Goal: Information Seeking & Learning: Understand process/instructions

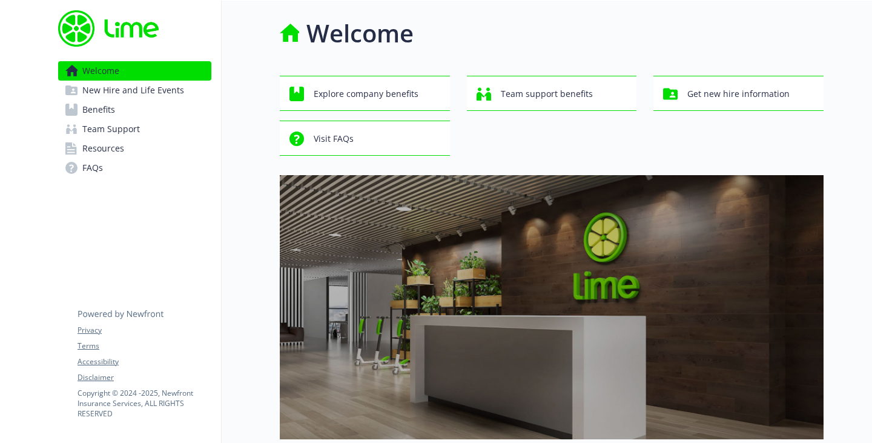
click at [112, 105] on span "Benefits" at bounding box center [98, 109] width 33 height 19
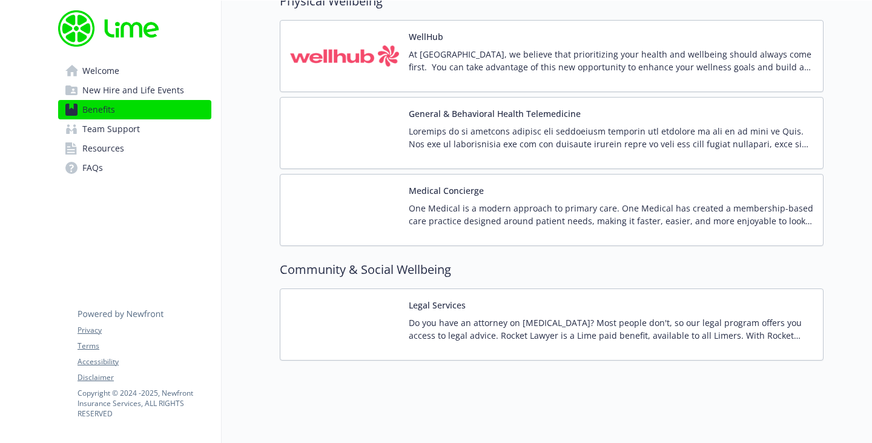
scroll to position [2735, 0]
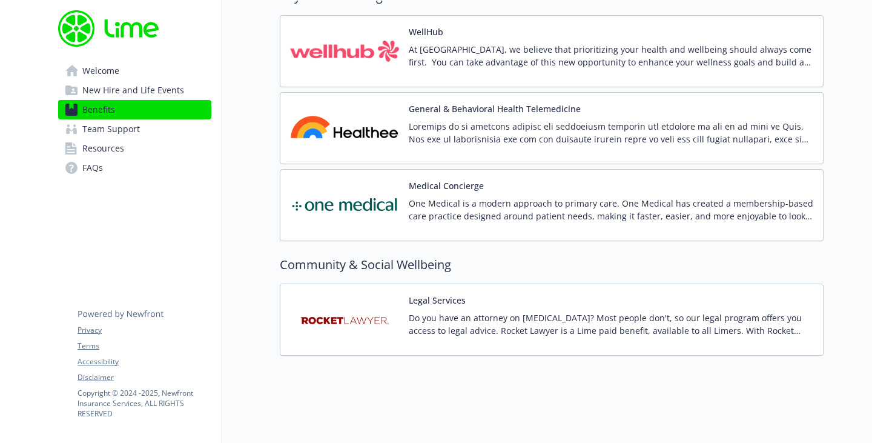
click at [96, 162] on span "FAQs" at bounding box center [92, 167] width 21 height 19
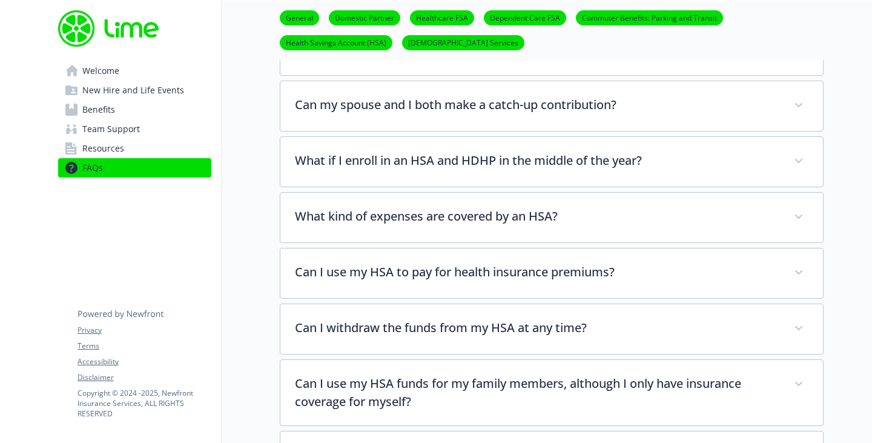
scroll to position [1545, 0]
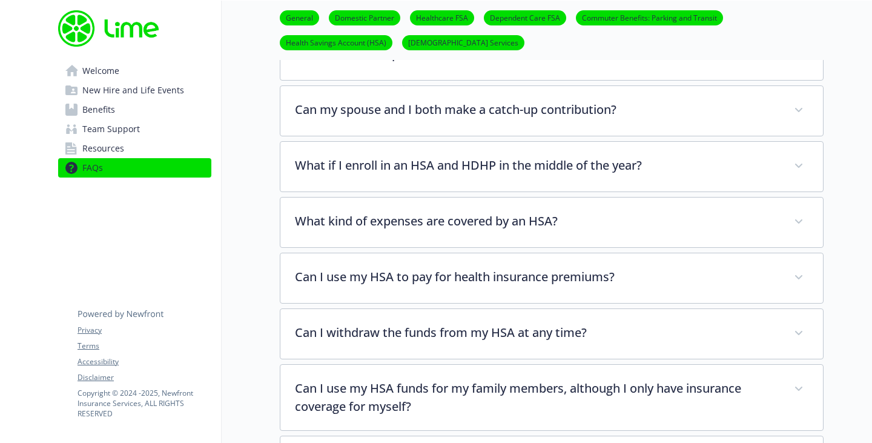
click at [300, 15] on link "General" at bounding box center [299, 18] width 39 height 12
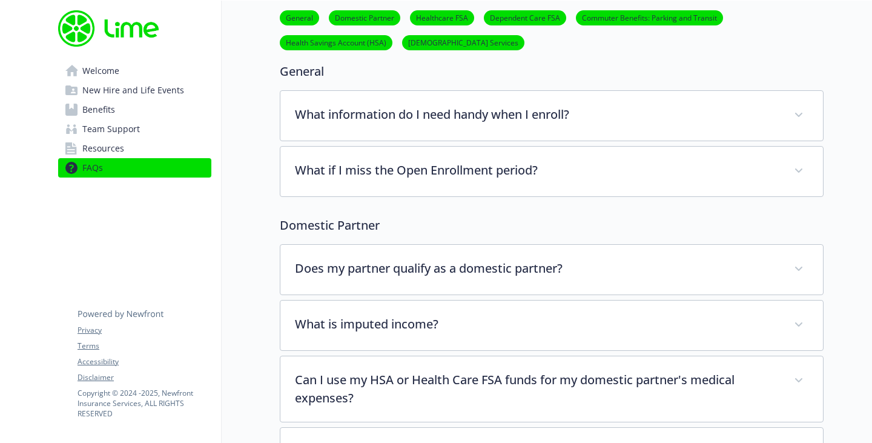
scroll to position [63, 9]
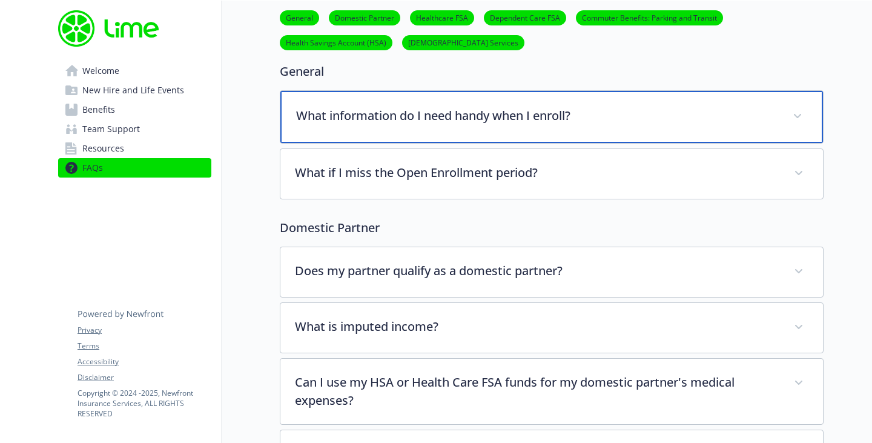
click at [529, 127] on div "What information do I need handy when I enroll?" at bounding box center [551, 117] width 543 height 52
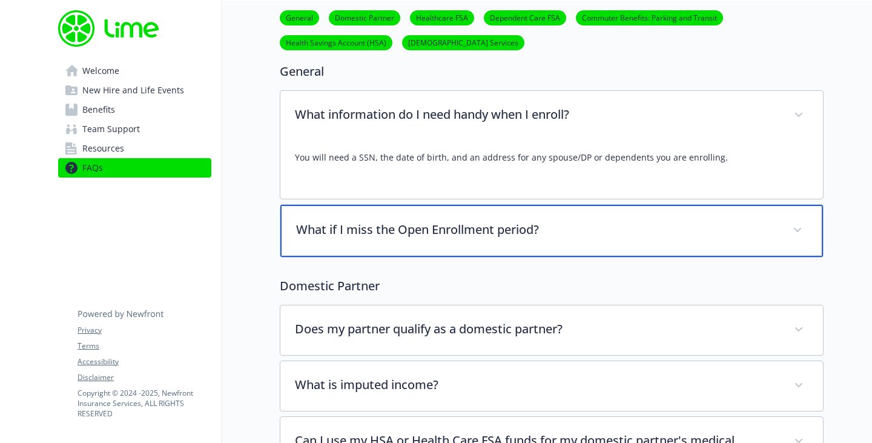
click at [441, 228] on p "What if I miss the Open Enrollment period?" at bounding box center [537, 229] width 482 height 18
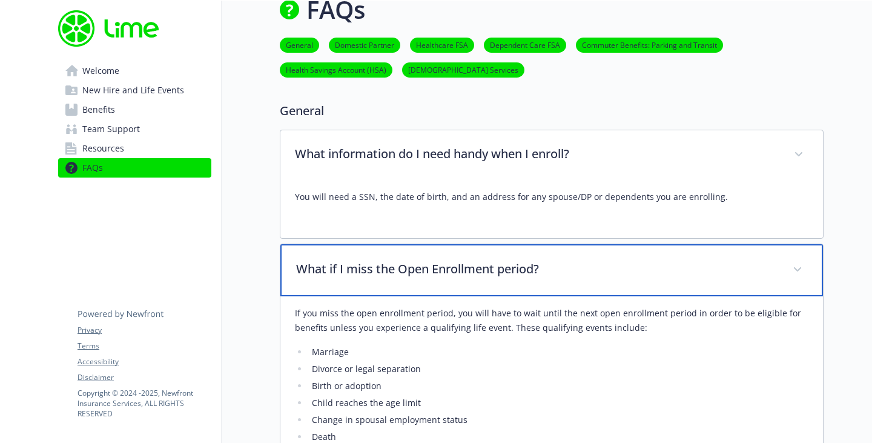
scroll to position [0, 9]
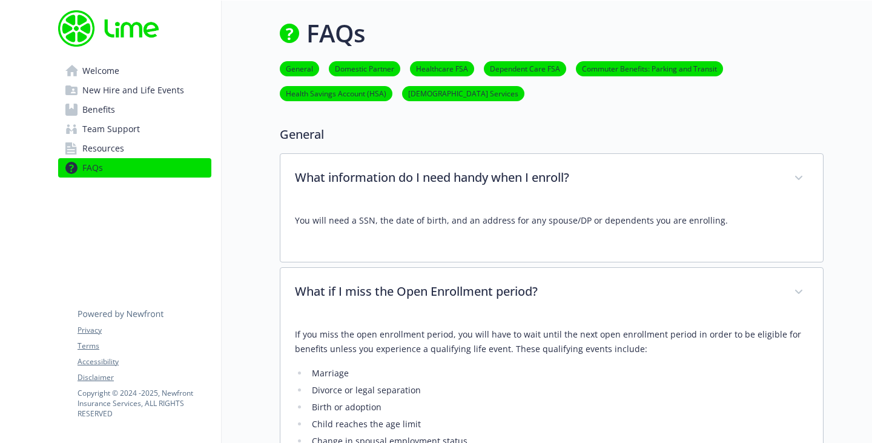
click at [367, 72] on link "Domestic Partner" at bounding box center [364, 68] width 71 height 12
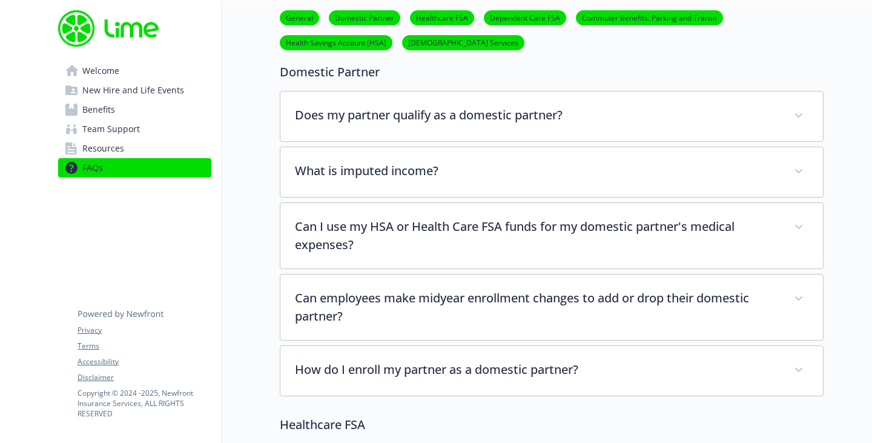
scroll to position [510, 9]
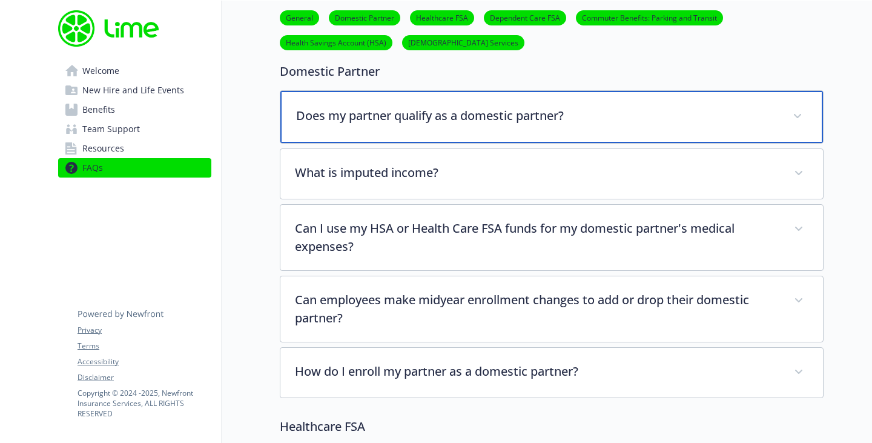
click at [373, 105] on div "Does my partner qualify as a domestic partner?" at bounding box center [551, 117] width 543 height 52
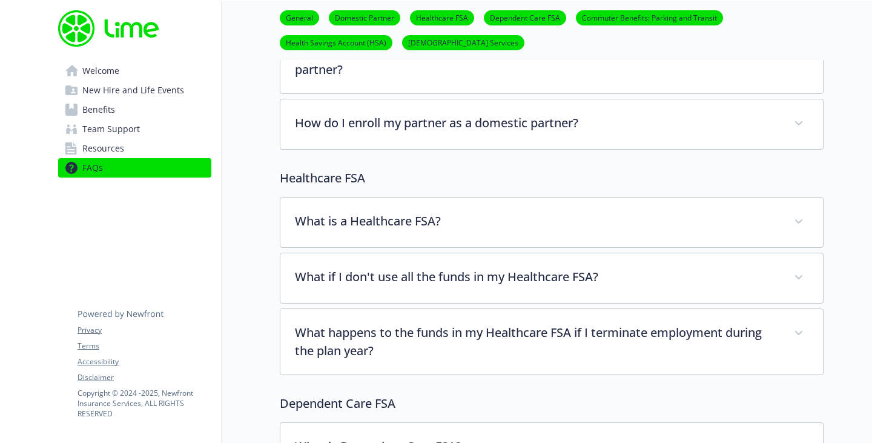
scroll to position [1087, 9]
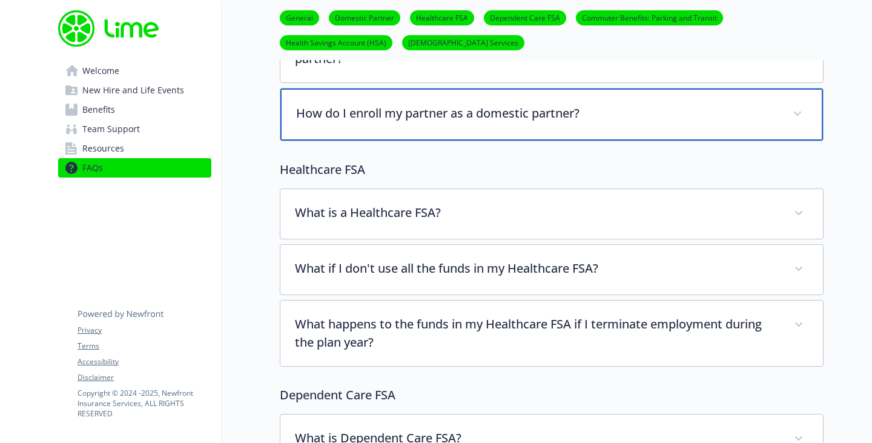
click at [700, 122] on p "How do I enroll my partner as a domestic partner?" at bounding box center [537, 113] width 482 height 18
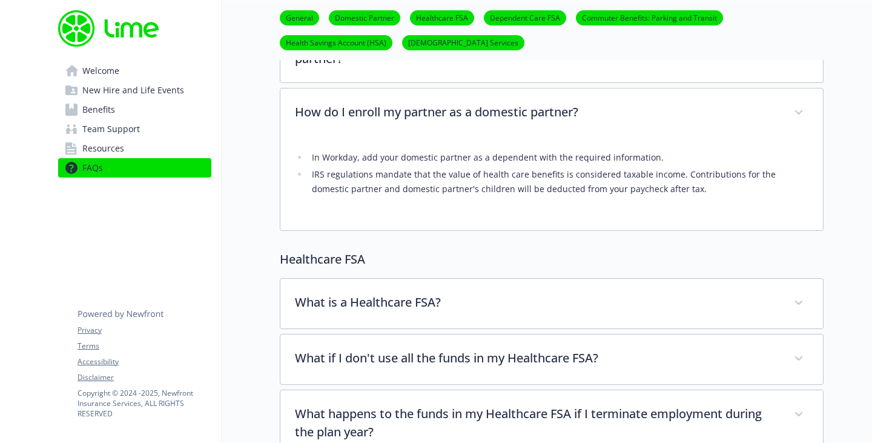
click at [291, 18] on link "General" at bounding box center [299, 18] width 39 height 12
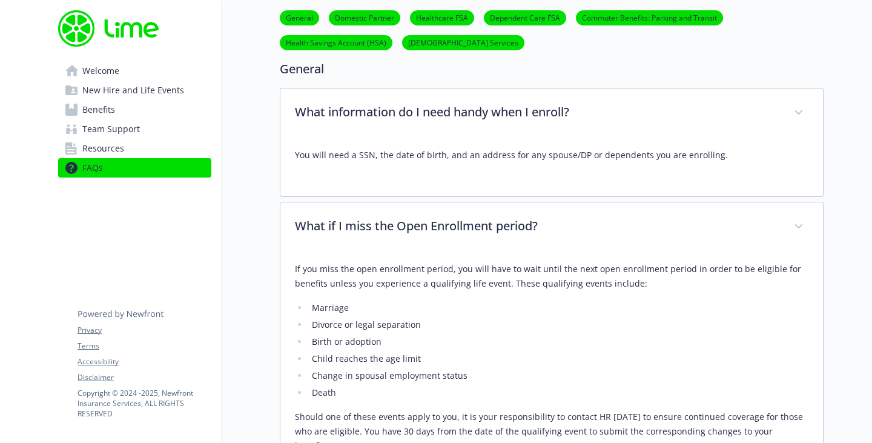
scroll to position [63, 9]
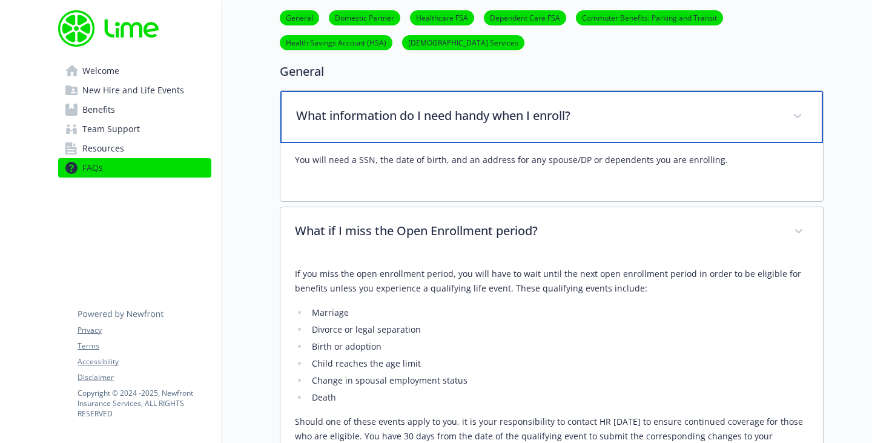
click at [472, 118] on p "What information do I need handy when I enroll?" at bounding box center [537, 116] width 482 height 18
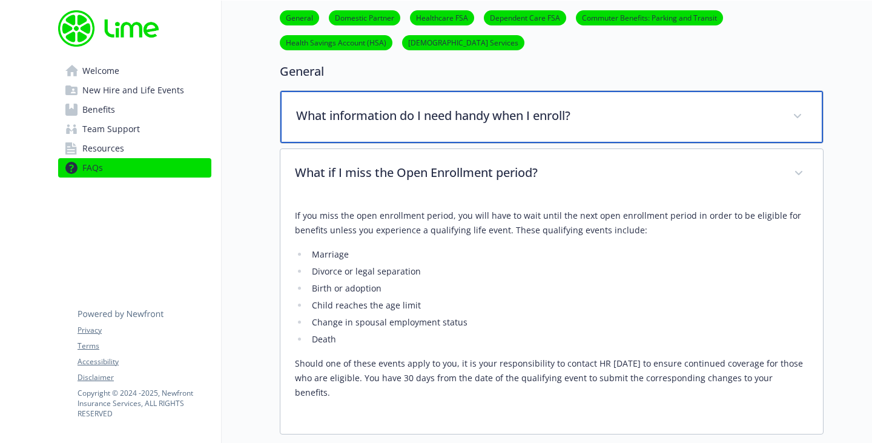
click at [472, 118] on p "What information do I need handy when I enroll?" at bounding box center [537, 116] width 482 height 18
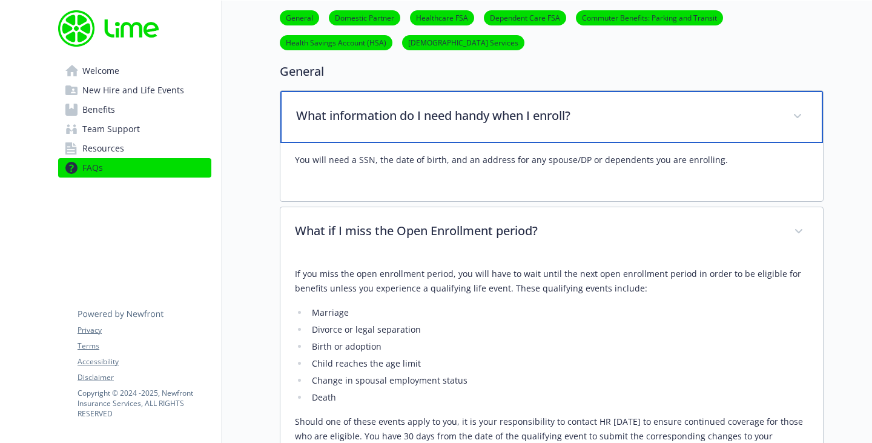
scroll to position [0, 9]
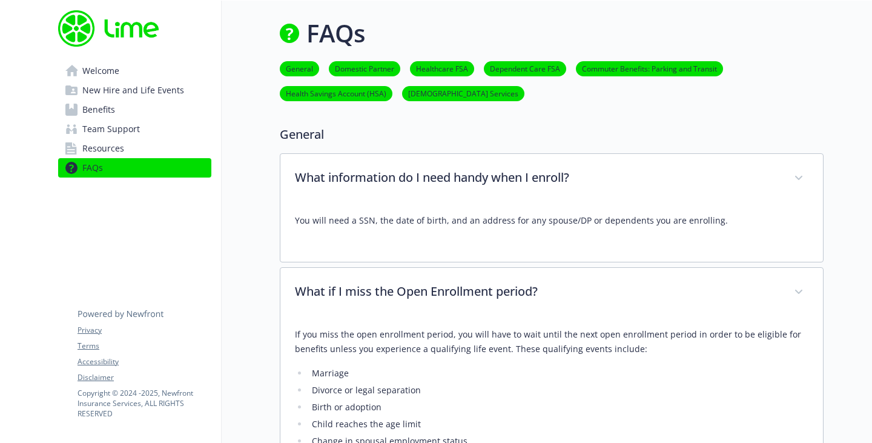
click at [161, 92] on span "New Hire and Life Events" at bounding box center [133, 90] width 102 height 19
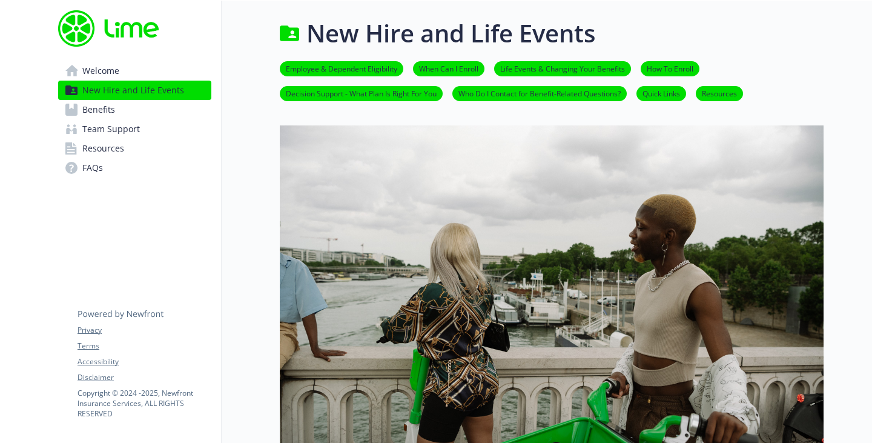
click at [660, 68] on link "How To Enroll" at bounding box center [670, 68] width 59 height 12
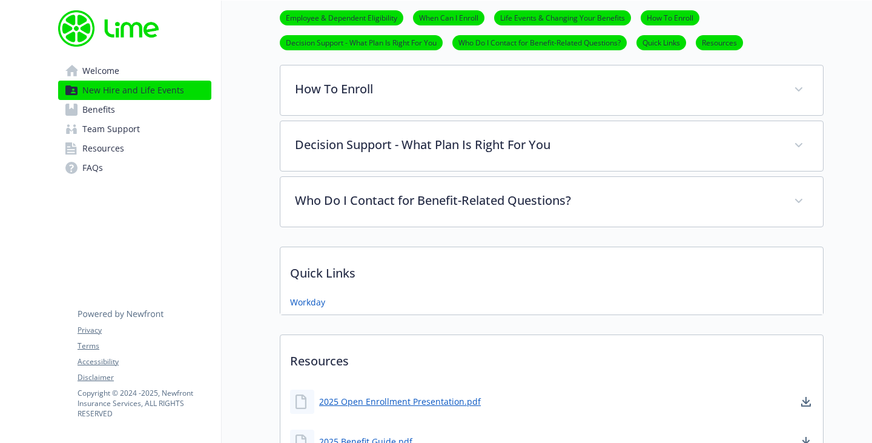
scroll to position [612, 9]
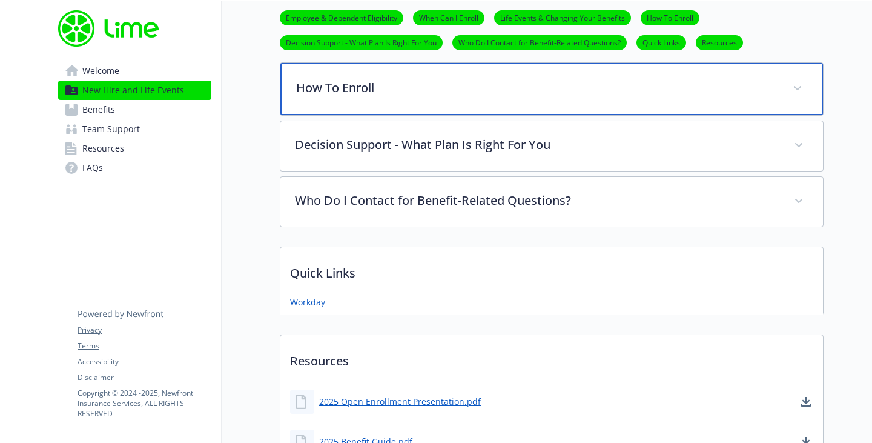
click at [625, 88] on p "How To Enroll" at bounding box center [537, 88] width 482 height 18
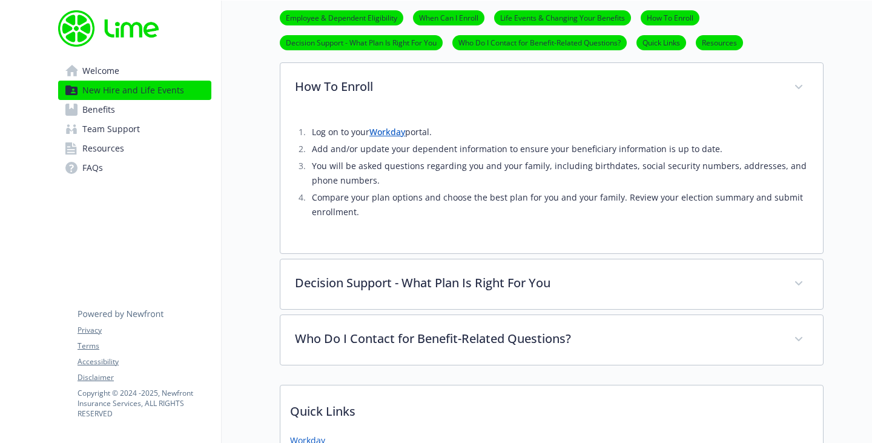
click at [389, 136] on link "Workday" at bounding box center [388, 132] width 36 height 12
click at [382, 132] on link "Workday" at bounding box center [388, 132] width 36 height 12
click at [363, 16] on link "Employee & Dependent Eligibility" at bounding box center [342, 18] width 124 height 12
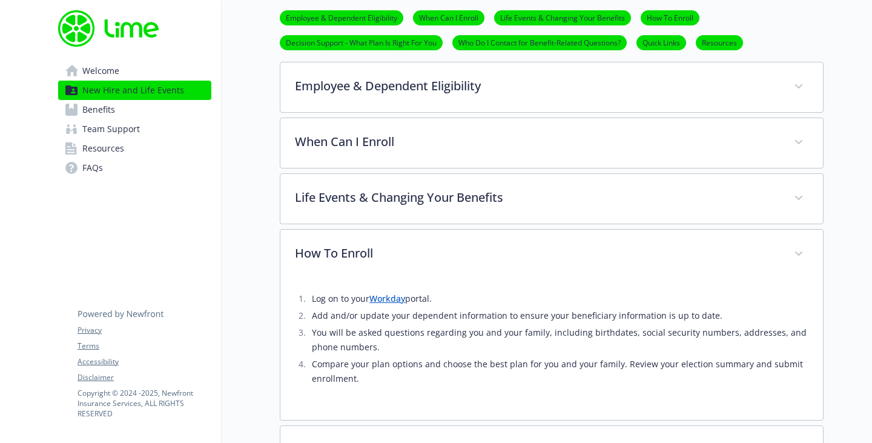
scroll to position [445, 9]
click at [381, 300] on link "Workday" at bounding box center [388, 299] width 36 height 12
click at [539, 47] on link "Who Do I Contact for Benefit-Related Questions?" at bounding box center [539, 42] width 174 height 12
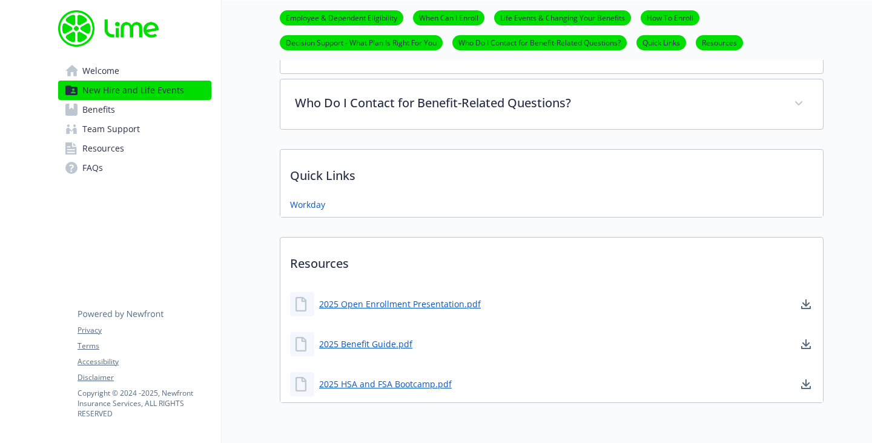
scroll to position [864, 9]
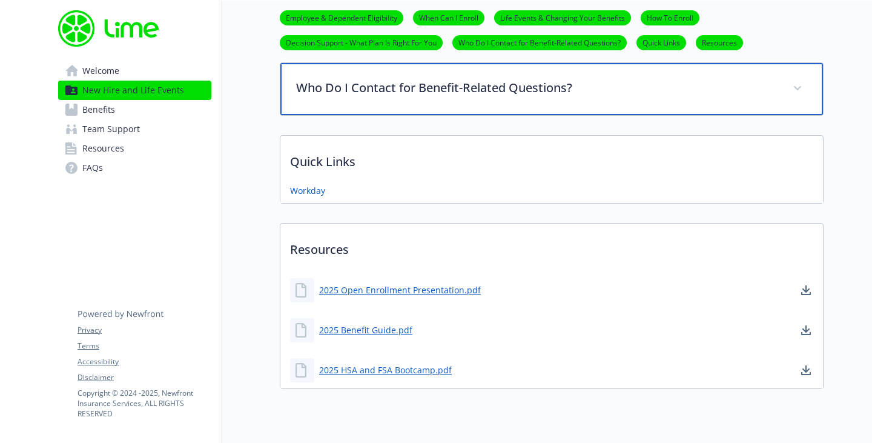
click at [529, 85] on p "Who Do I Contact for Benefit-Related Questions?" at bounding box center [537, 88] width 482 height 18
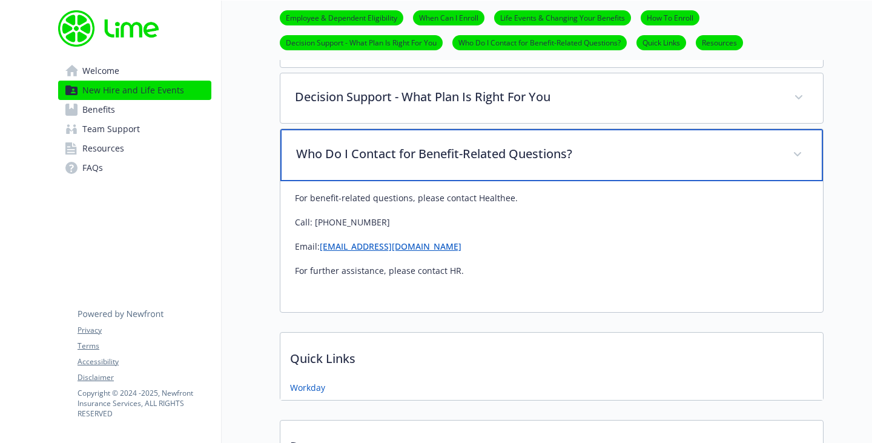
scroll to position [797, 9]
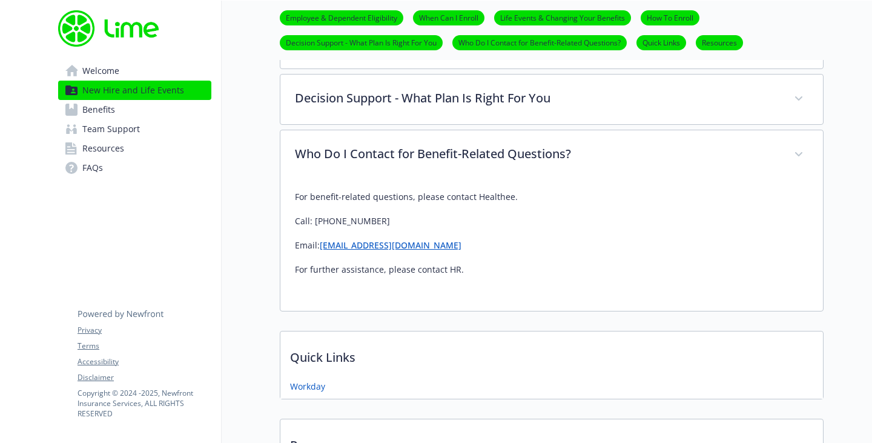
click at [666, 45] on link "Quick Links" at bounding box center [662, 42] width 50 height 12
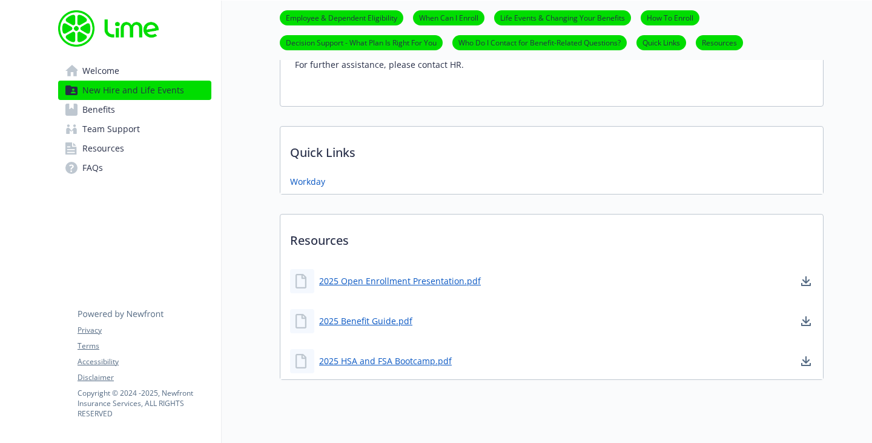
scroll to position [1035, 9]
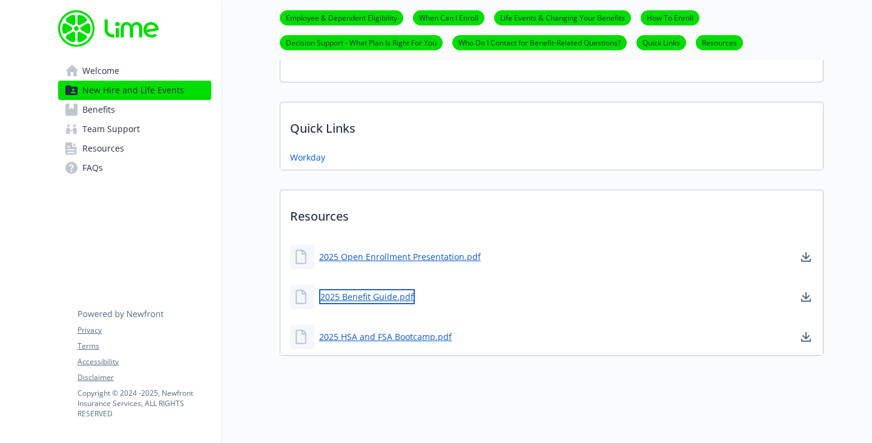
click at [381, 289] on link "2025 Benefit Guide.pdf" at bounding box center [367, 296] width 96 height 15
